Goal: Task Accomplishment & Management: Complete application form

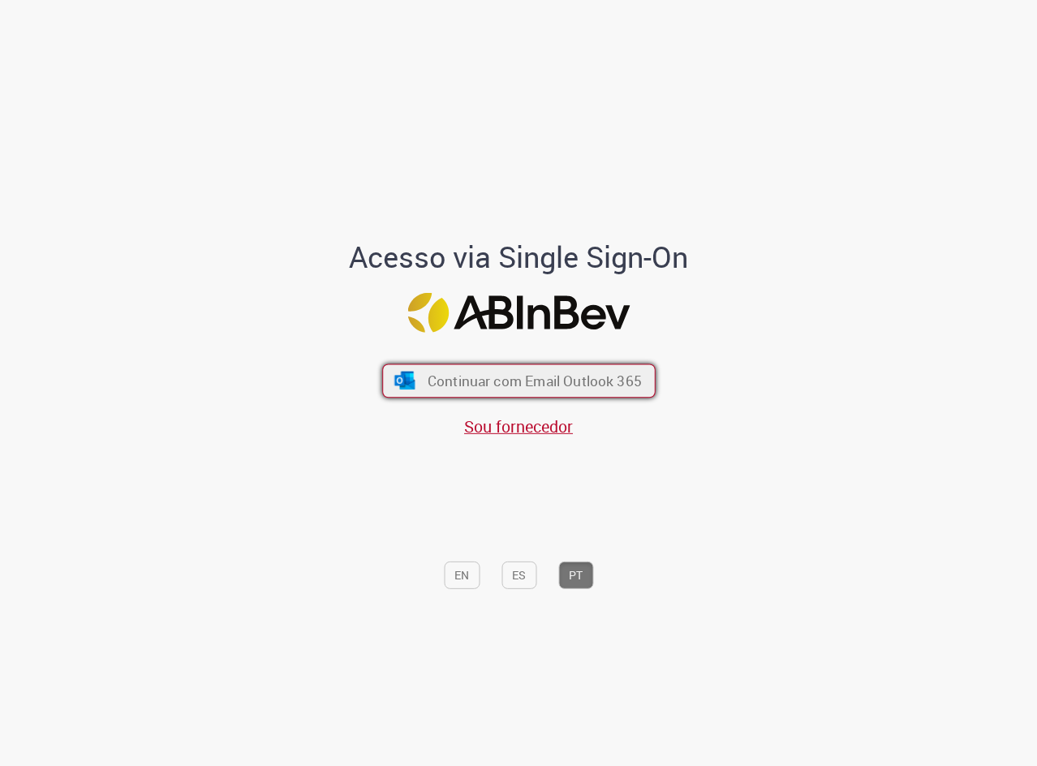
click at [560, 367] on button "Continuar com Email Outlook 365" at bounding box center [518, 381] width 273 height 34
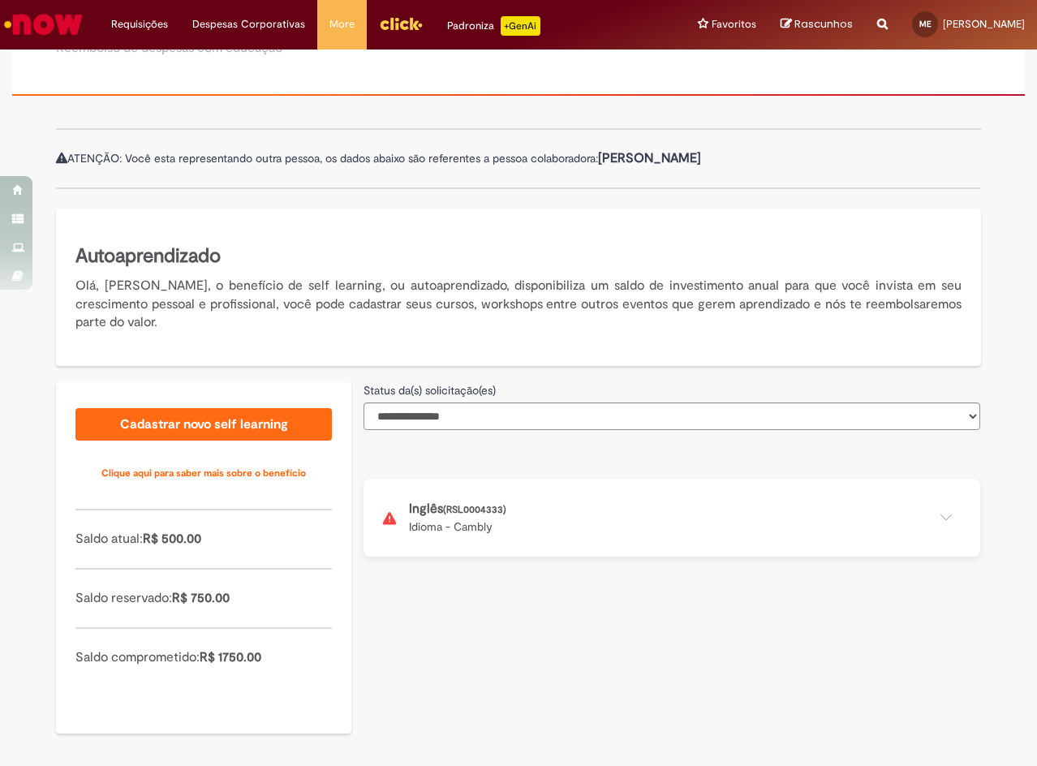
click at [537, 518] on button at bounding box center [671, 518] width 616 height 78
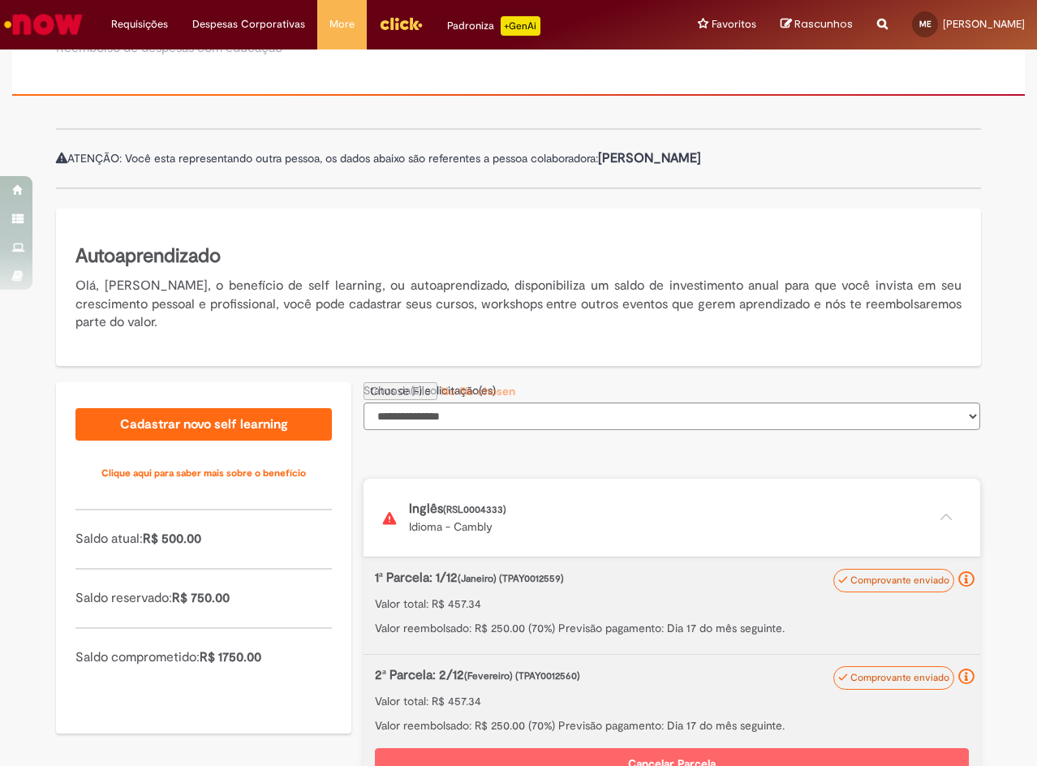
scroll to position [434, 0]
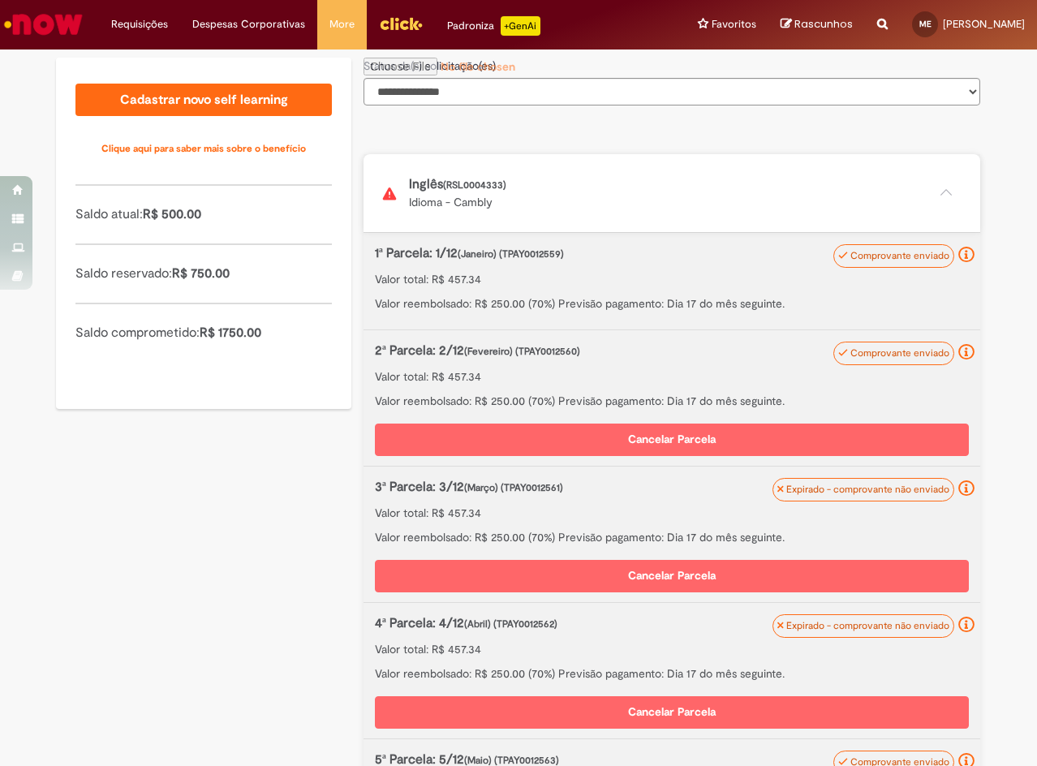
click at [562, 393] on p "Valor reembolsado: R$ 250.00 (70%) Previsão pagamento: Dia 17 do mês seguinte." at bounding box center [672, 401] width 594 height 16
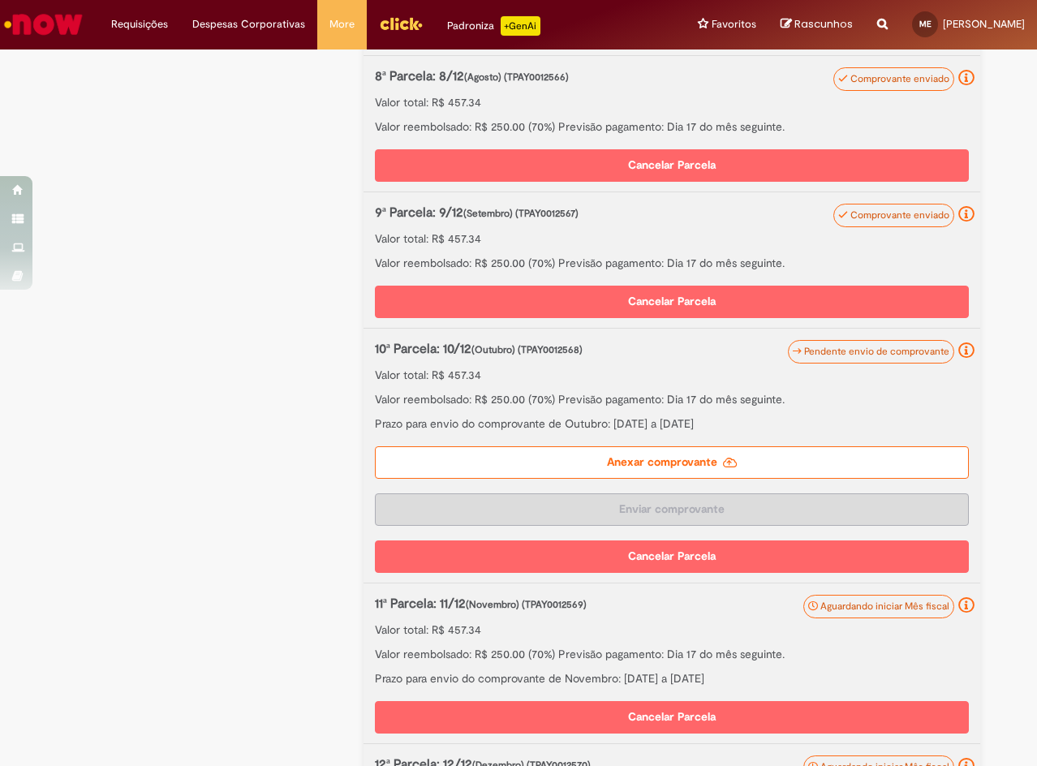
scroll to position [1486, 0]
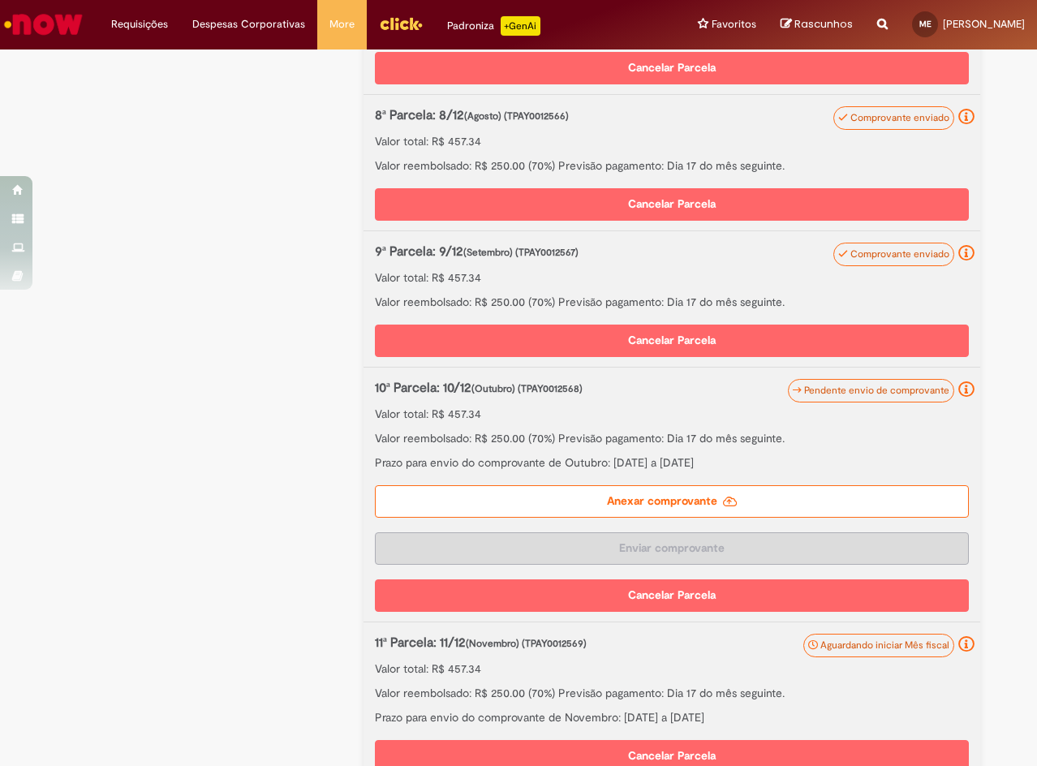
click at [598, 494] on label "Anexar comprovante" at bounding box center [672, 501] width 594 height 32
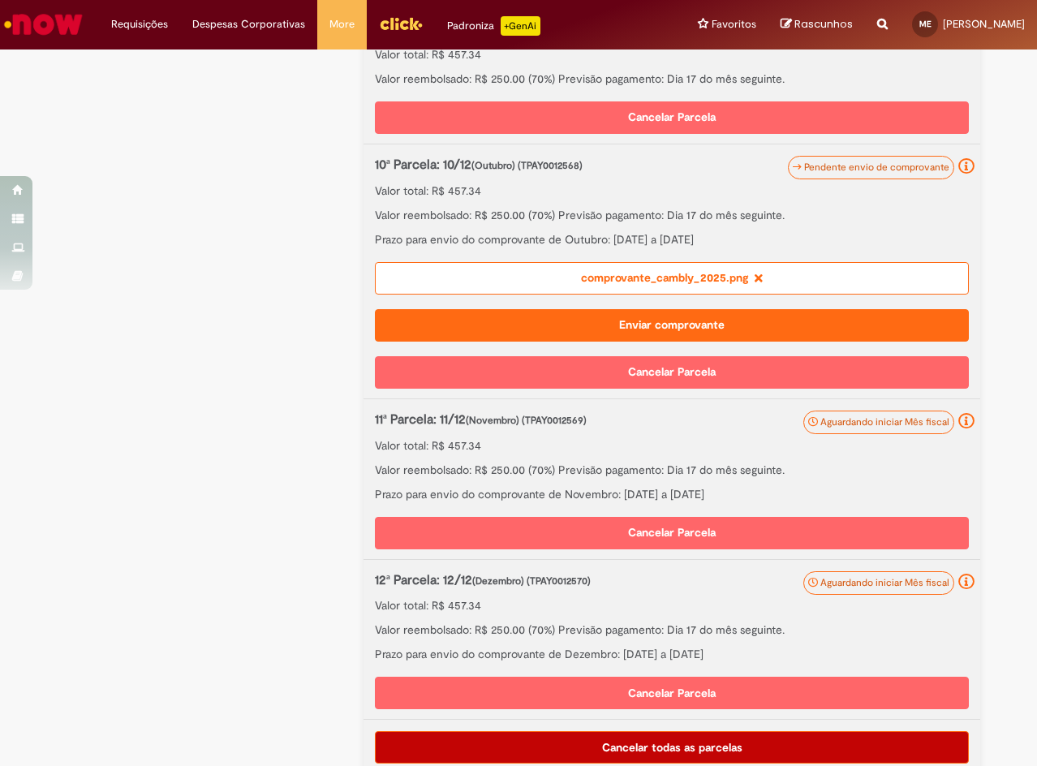
scroll to position [1716, 0]
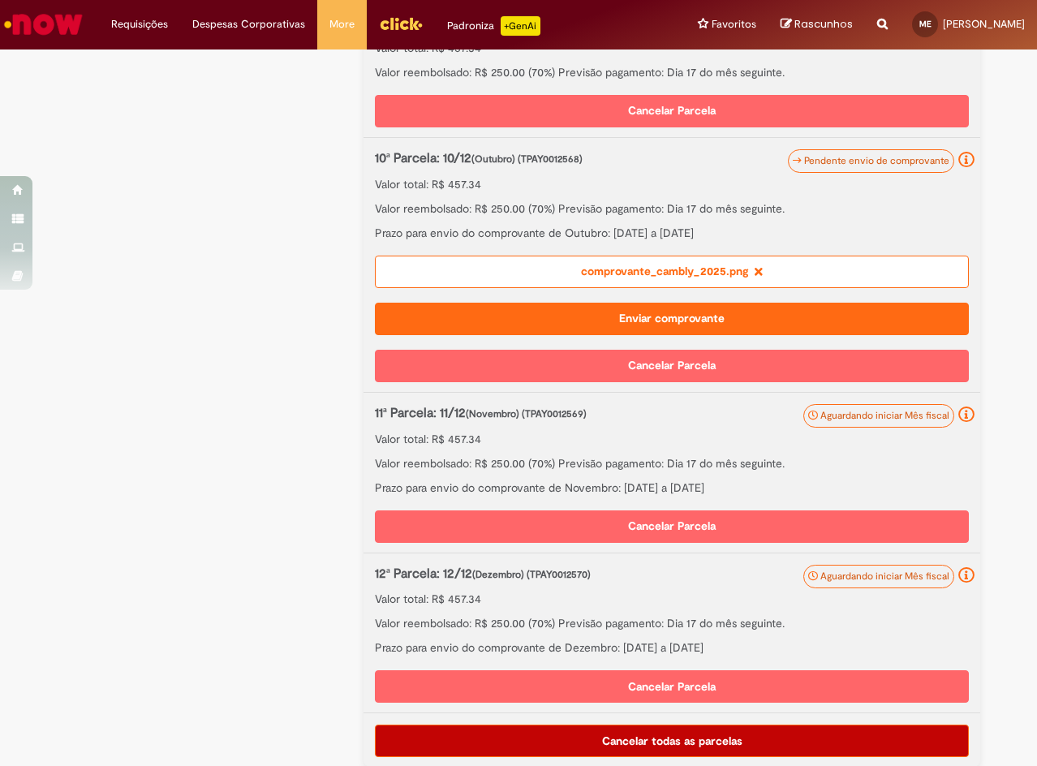
click at [599, 321] on button "Enviar comprovante" at bounding box center [672, 319] width 594 height 32
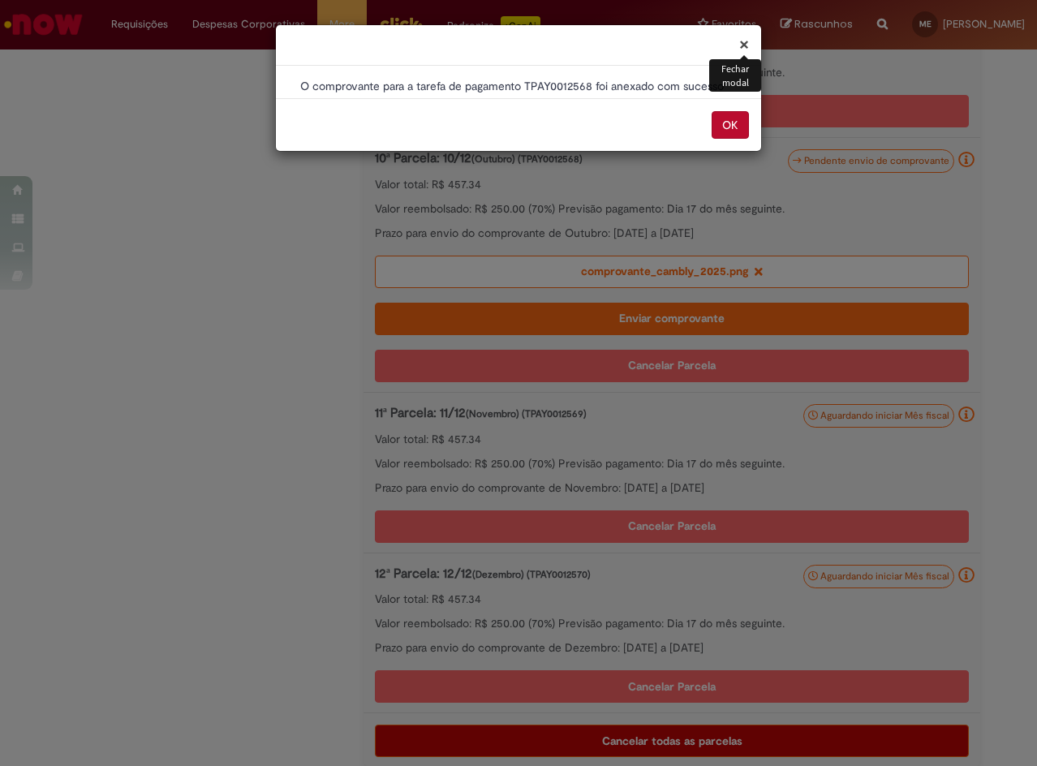
click at [728, 121] on button "OK" at bounding box center [729, 125] width 37 height 28
